Goal: Information Seeking & Learning: Learn about a topic

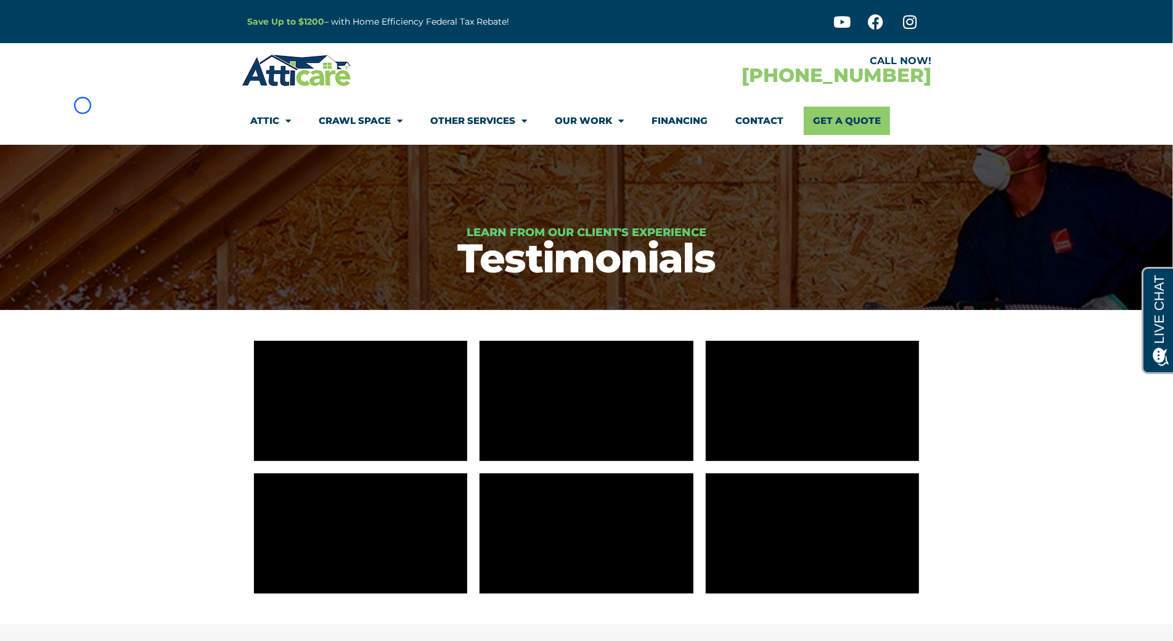
click at [83, 105] on section "CALL NOW! 1-866-982-5292 Attic Attic Cleaning Rodent Proofing Air Sealing Insul…" at bounding box center [586, 94] width 1173 height 102
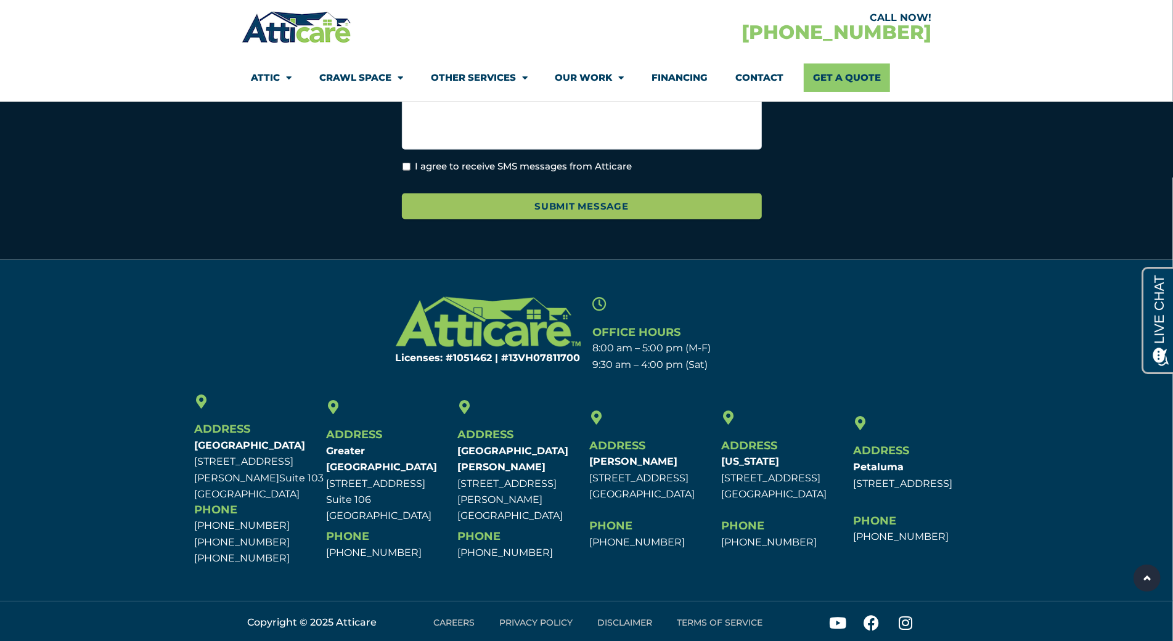
scroll to position [1234, 0]
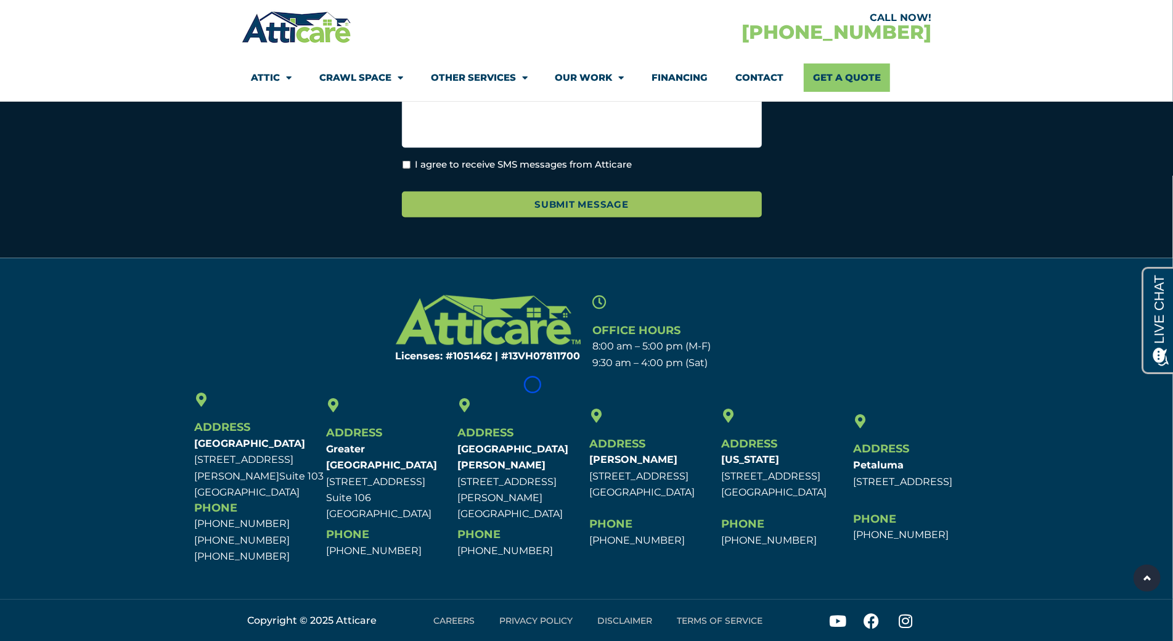
click at [83, 105] on section "Instagram This field is for validation purposes and should be left unchanged. F…" at bounding box center [586, 28] width 1161 height 412
click at [117, 99] on section "CALL NOW! 1-866-982-5292 Attic Attic Cleaning Rodent Proofing Air Sealing Insul…" at bounding box center [586, 51] width 1173 height 102
click at [85, 70] on section "CALL NOW! 1-866-982-5292 Attic Attic Cleaning Rodent Proofing Air Sealing Insul…" at bounding box center [586, 51] width 1173 height 102
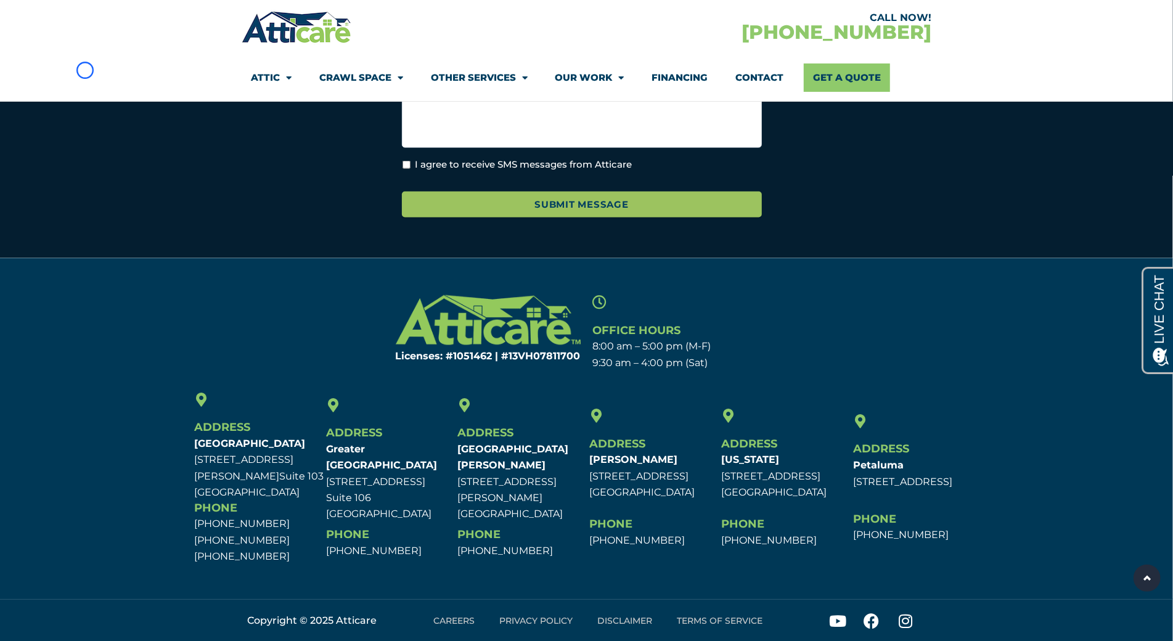
scroll to position [562, 0]
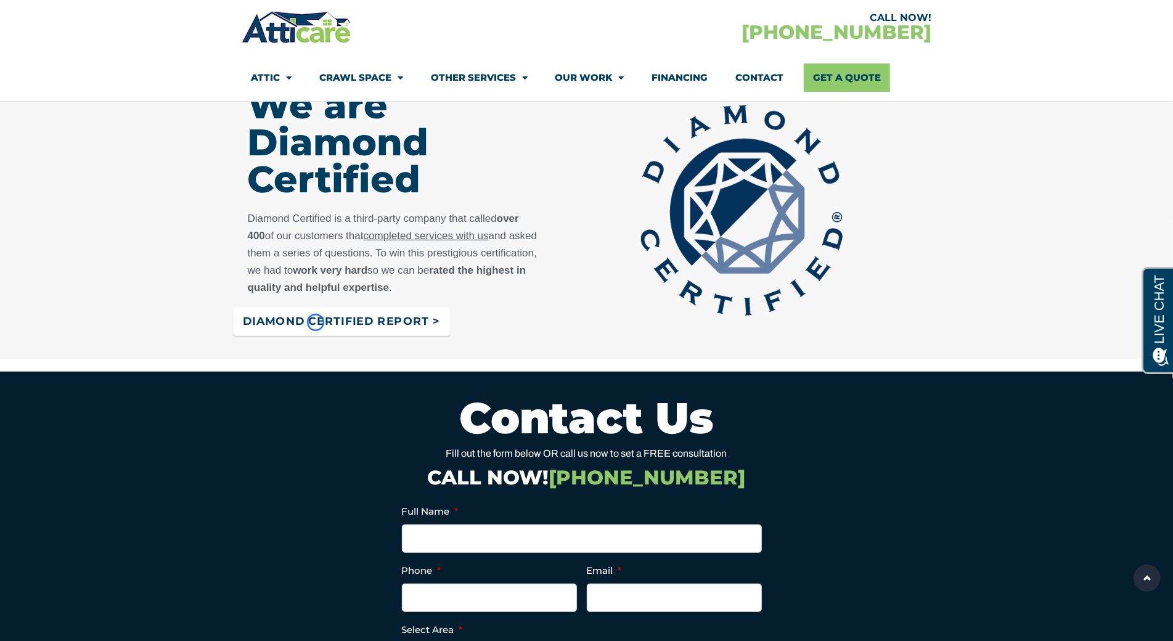
click at [316, 322] on span "Diamond certified Report >" at bounding box center [341, 322] width 197 height 22
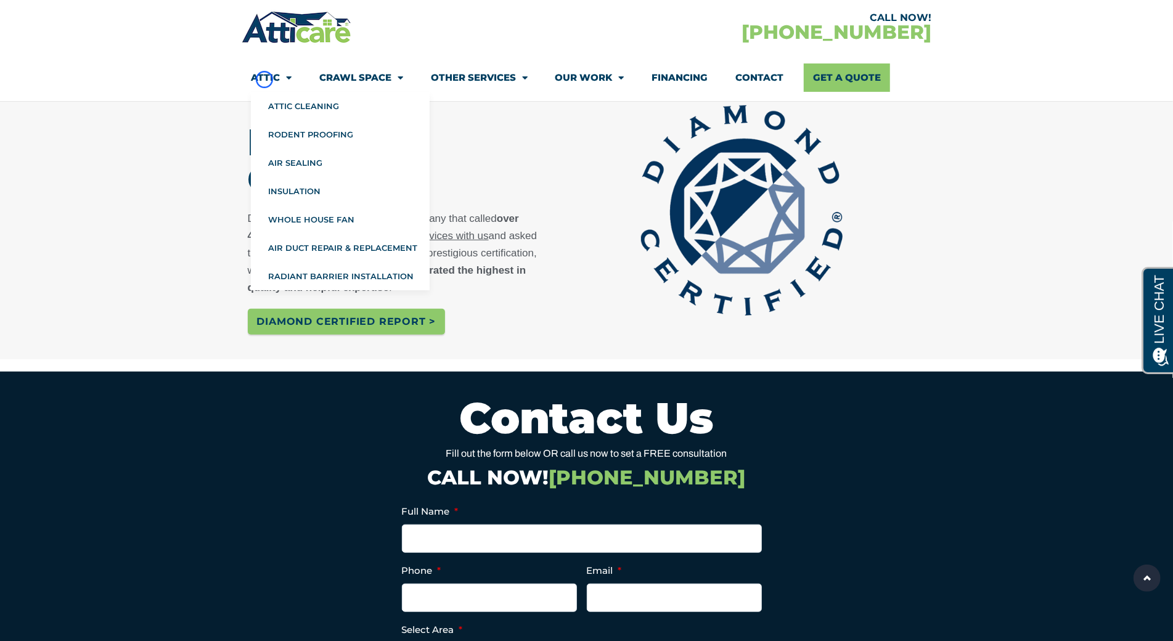
click at [265, 80] on link "Attic" at bounding box center [271, 78] width 41 height 28
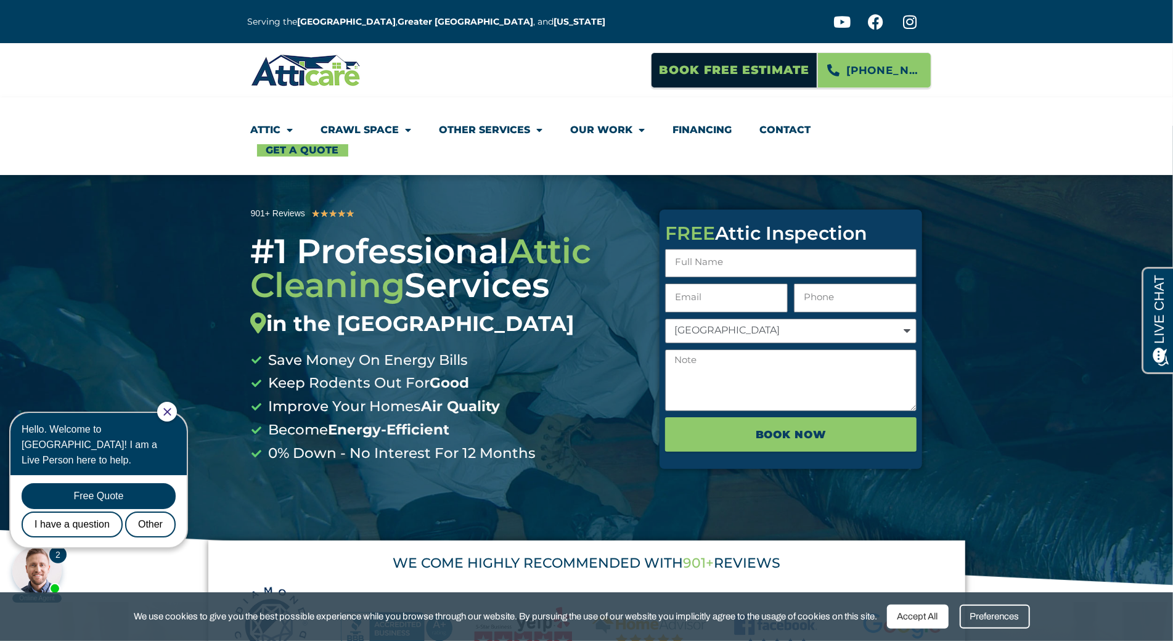
click at [72, 78] on section "Book Free Estimate [PHONE_NUMBER]" at bounding box center [586, 70] width 1173 height 54
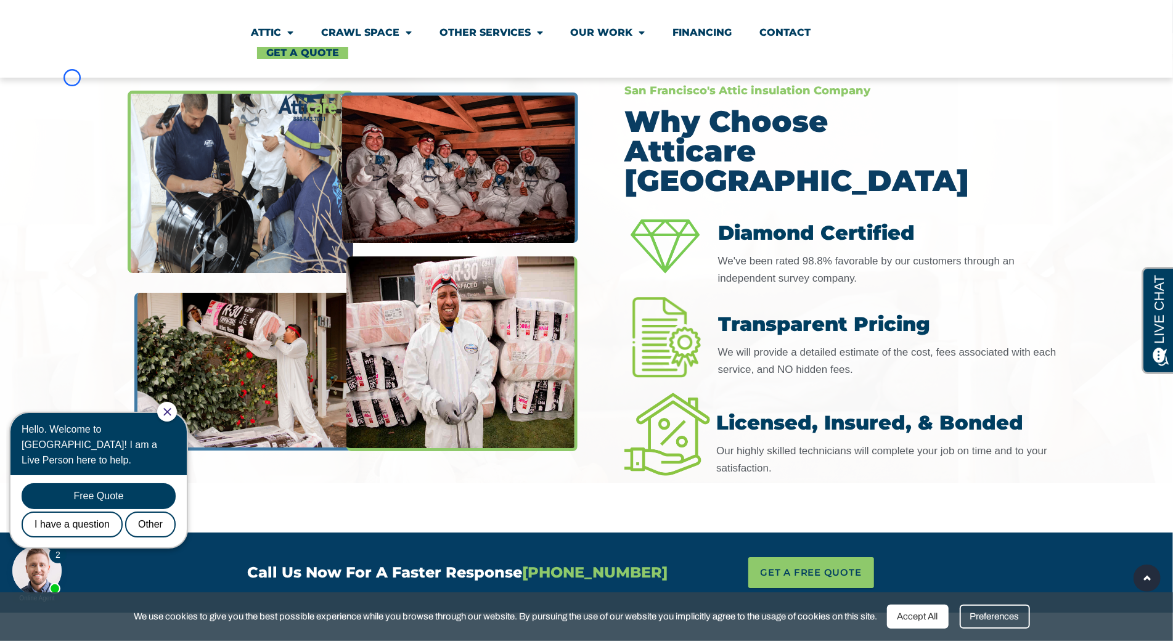
scroll to position [3157, 0]
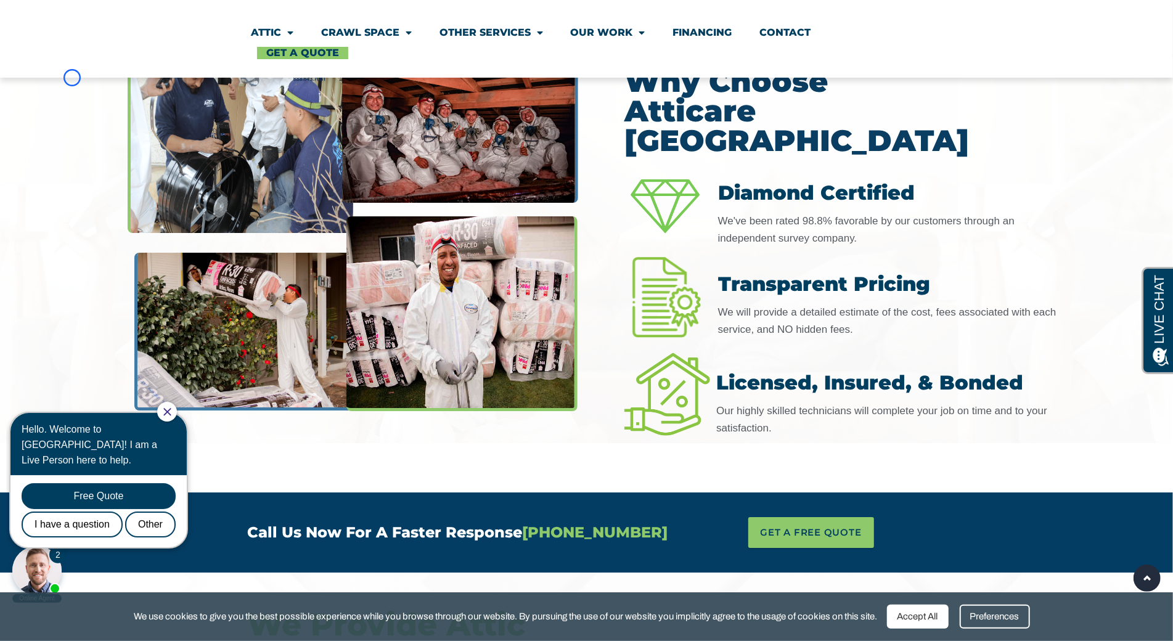
click at [72, 78] on div at bounding box center [586, 238] width 1173 height 410
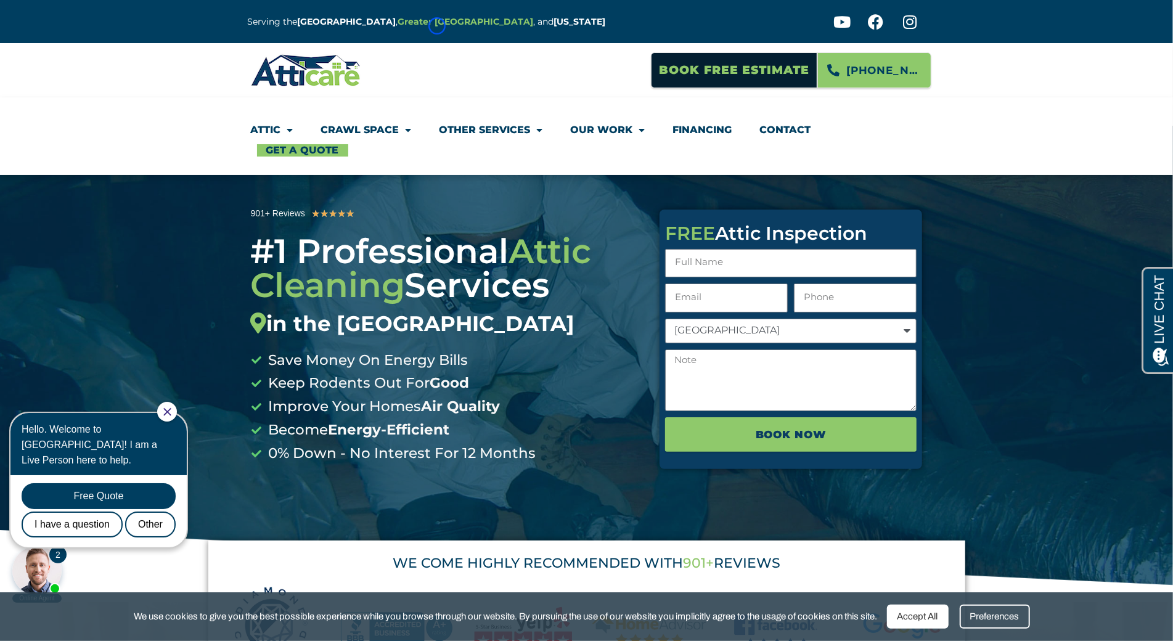
click at [437, 26] on strong "Greater [GEOGRAPHIC_DATA]" at bounding box center [466, 21] width 136 height 11
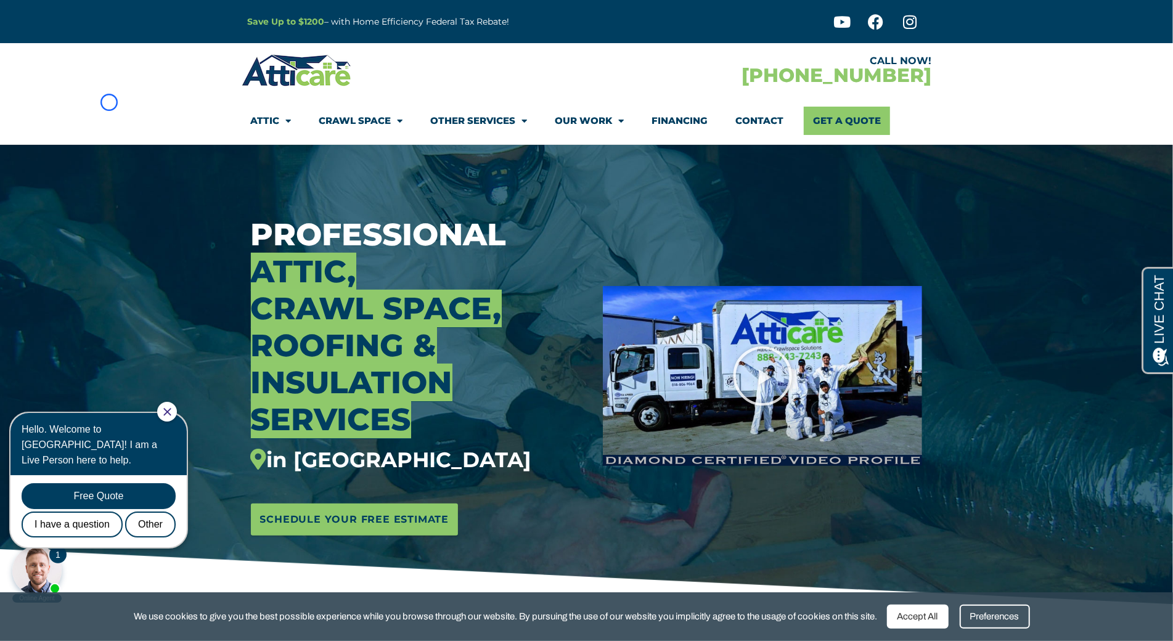
click at [109, 102] on section "CALL NOW! 1-866-982-5292 Attic Attic Cleaning Rodent Proofing Air Sealing Insul…" at bounding box center [586, 94] width 1173 height 102
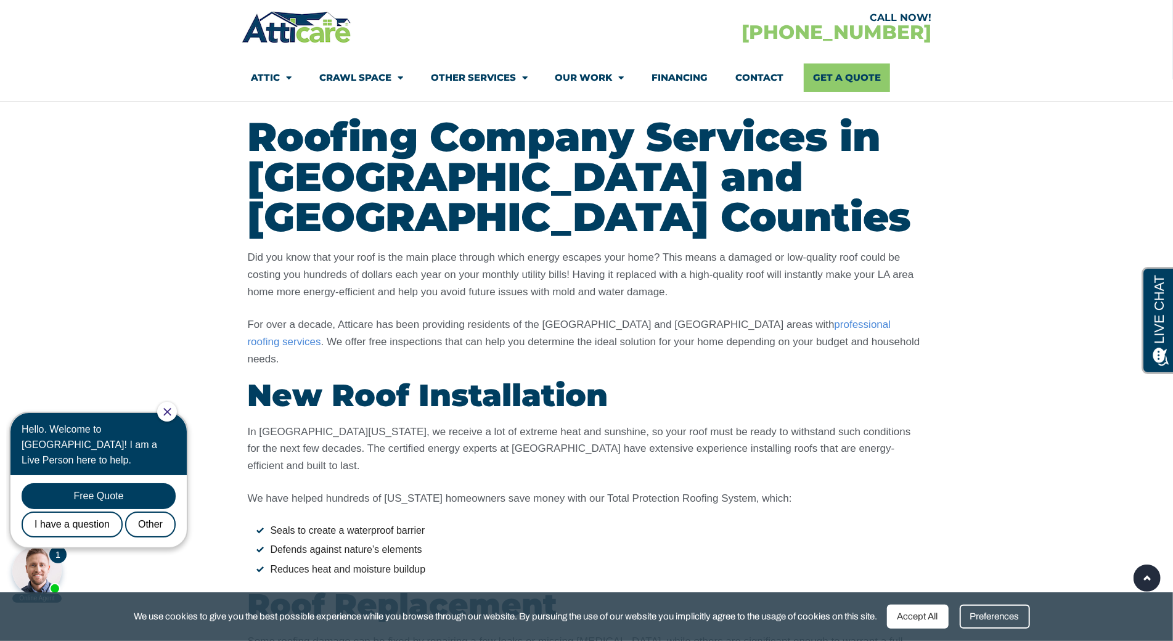
scroll to position [4159, 0]
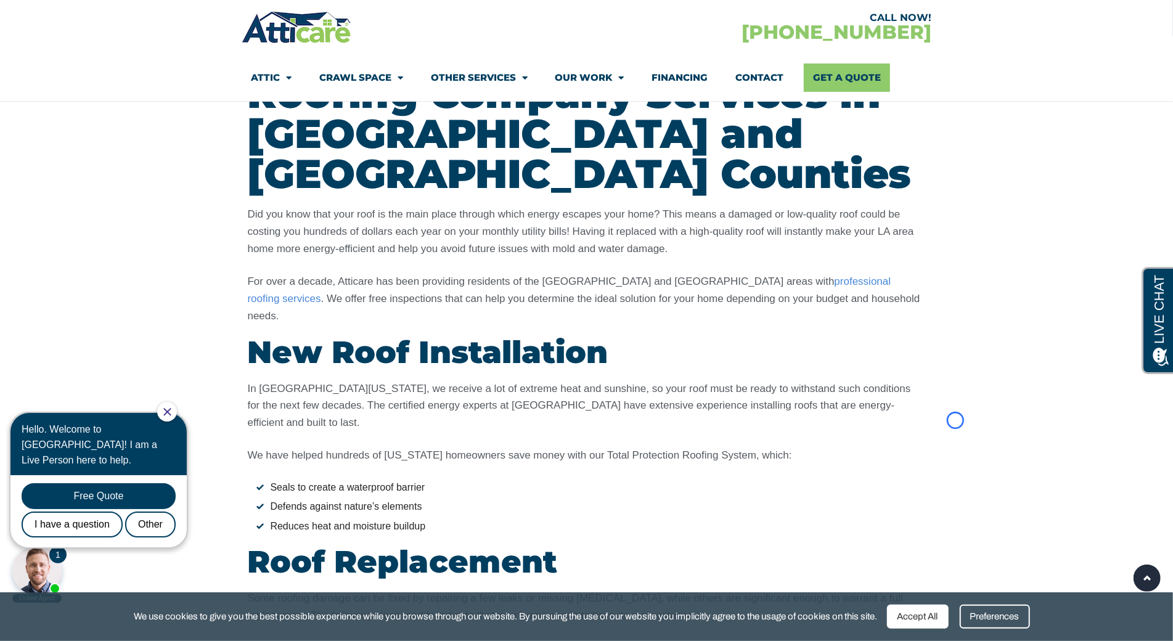
click at [109, 102] on section "Roofing Company Services in Los Angeles and Ventura Counties Did you know that …" at bounding box center [586, 522] width 1173 height 973
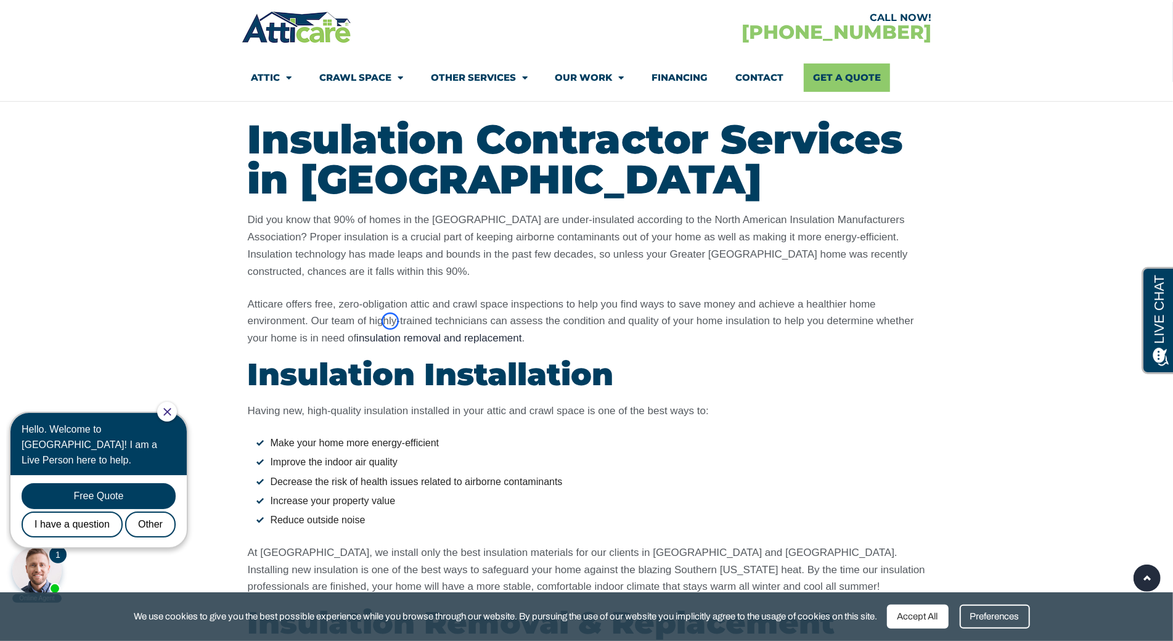
click at [390, 332] on link "insulation removal and replacement" at bounding box center [438, 338] width 165 height 12
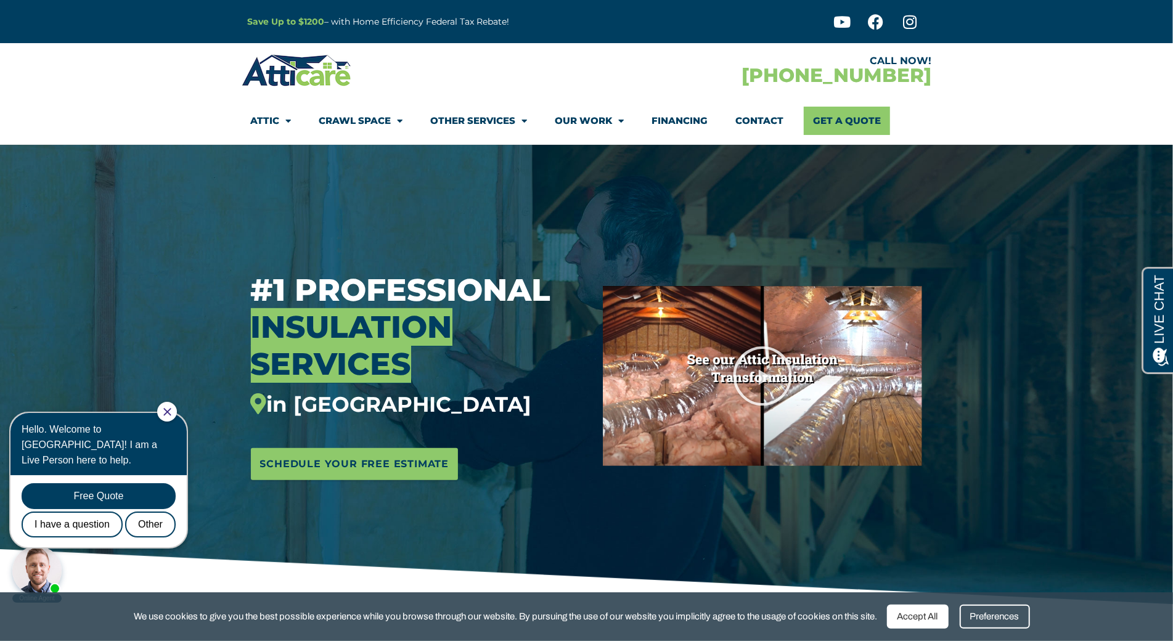
click at [390, 321] on span "Insulation" at bounding box center [352, 327] width 202 height 38
click at [100, 65] on section "CALL NOW! 1-866-982-5292 Attic Attic Cleaning Rodent Proofing Air Sealing Insul…" at bounding box center [586, 94] width 1173 height 102
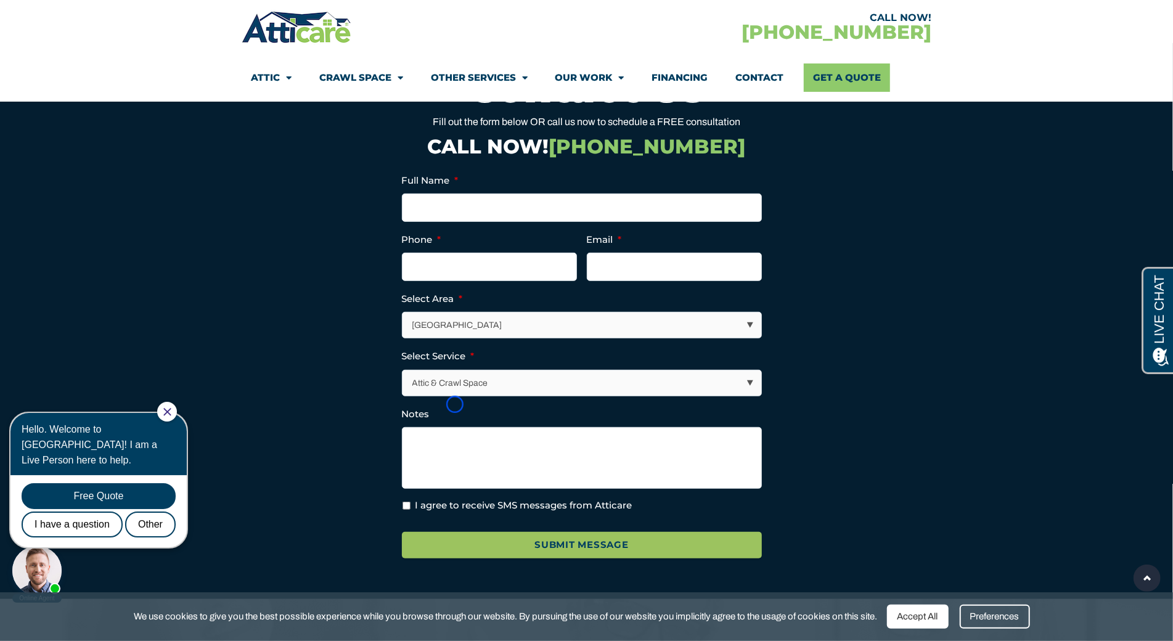
scroll to position [3940, 0]
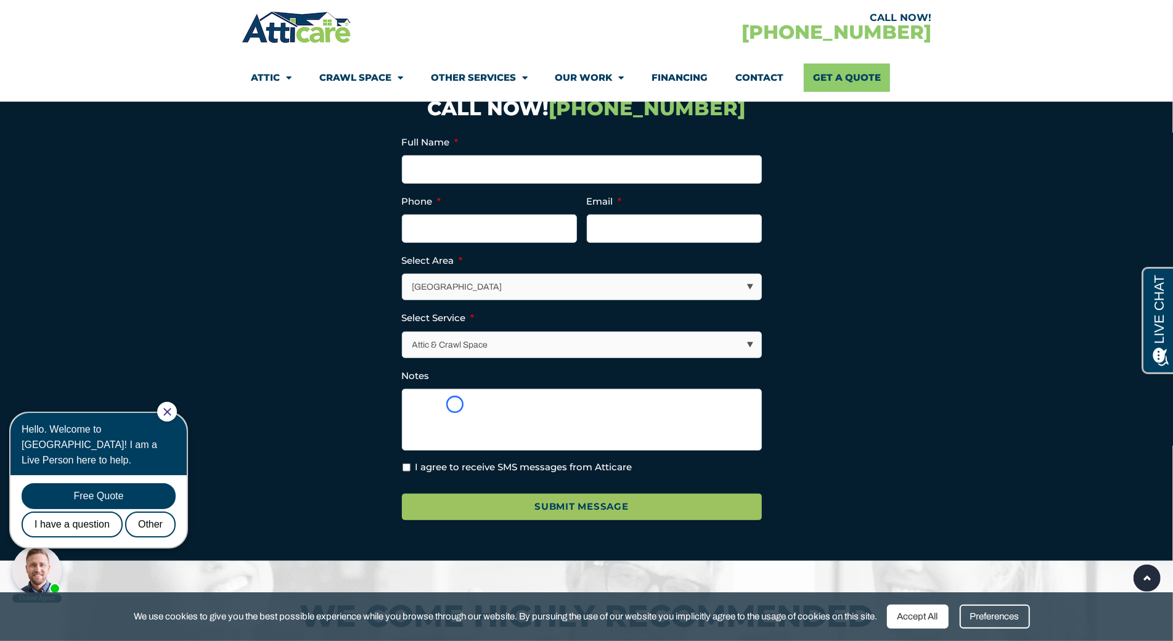
click at [100, 65] on section "CALL NOW! 1-866-982-5292 Attic Attic Cleaning Rodent Proofing Air Sealing Insul…" at bounding box center [586, 51] width 1173 height 102
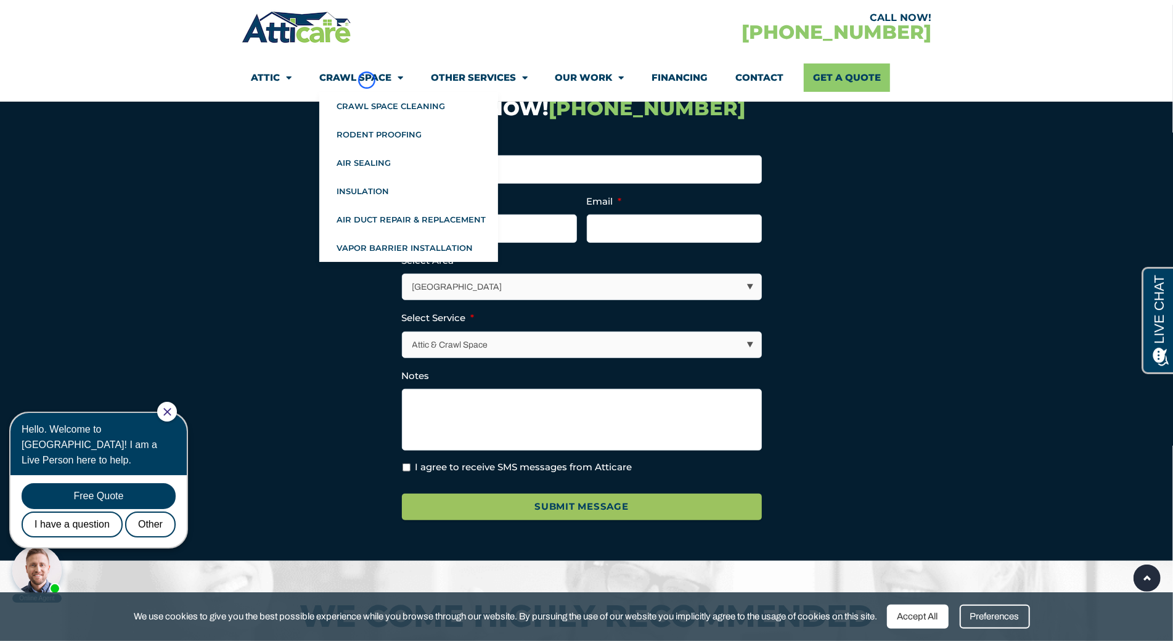
click at [367, 80] on link "Crawl Space" at bounding box center [361, 78] width 84 height 28
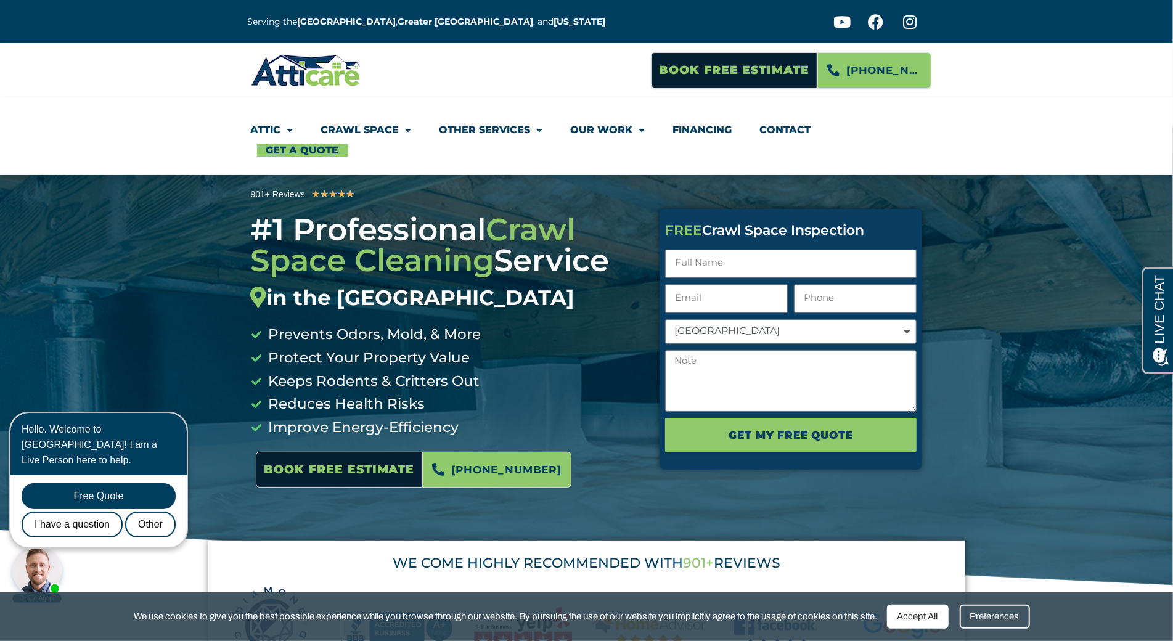
click at [118, 76] on section "Book Free Estimate [PHONE_NUMBER]" at bounding box center [586, 70] width 1173 height 54
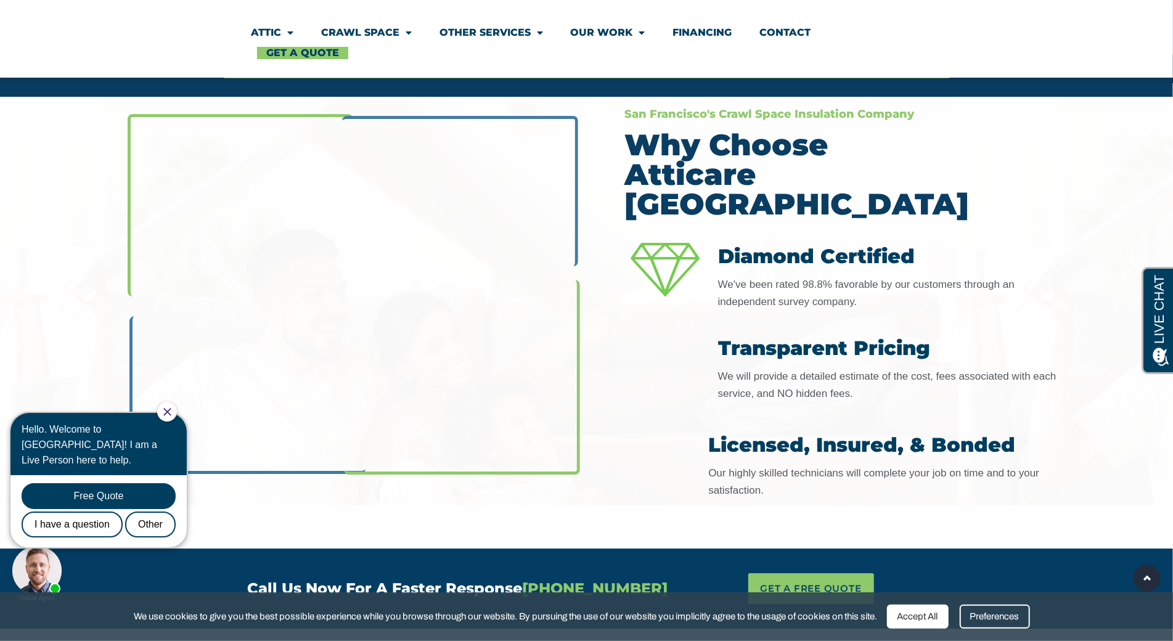
scroll to position [3091, 0]
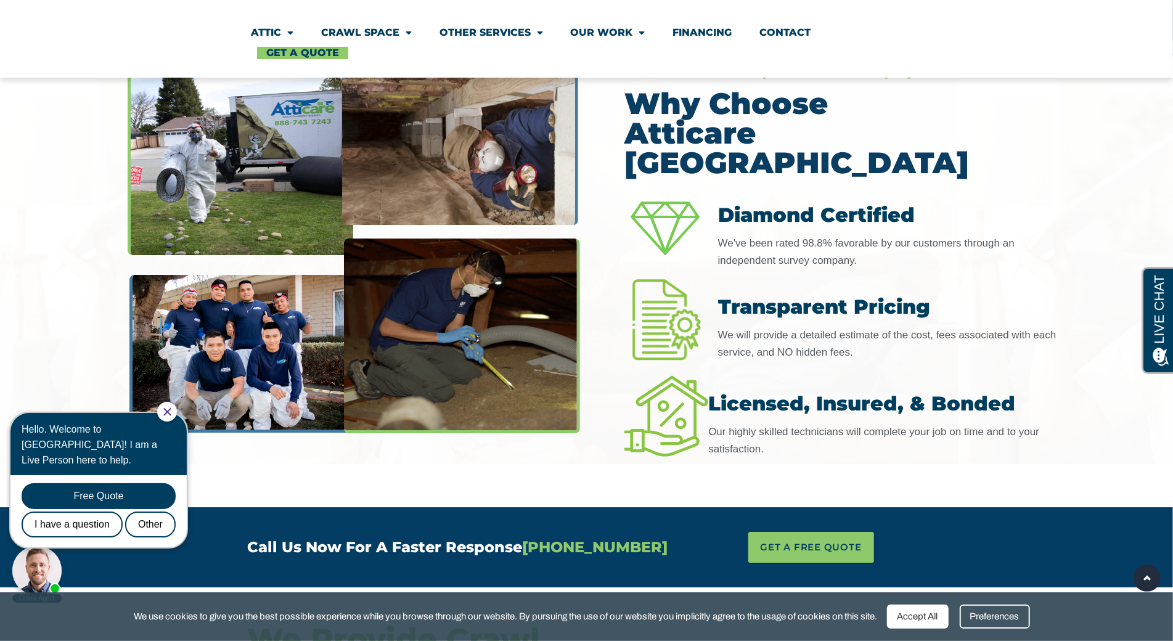
click at [118, 76] on section "Attic Attic Cleaning Rodent Proofing Air Sealing Insulation Whole House Fan Air…" at bounding box center [586, 39] width 1173 height 78
